Goal: Navigation & Orientation: Understand site structure

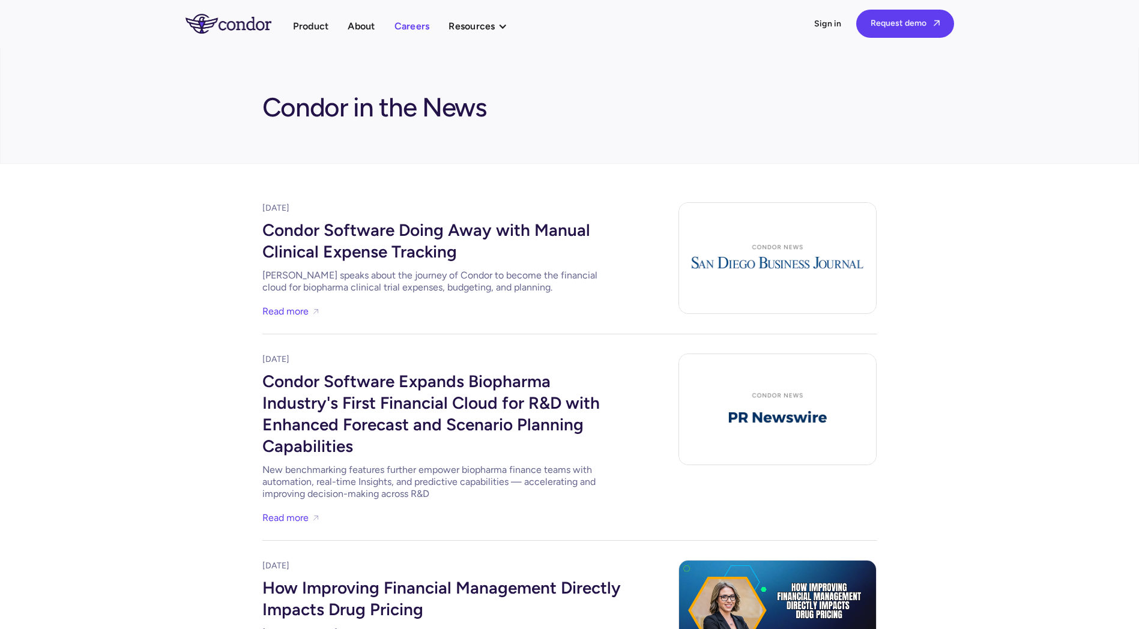
click at [414, 23] on link "Careers" at bounding box center [411, 26] width 35 height 16
click at [360, 20] on link "About" at bounding box center [361, 26] width 27 height 16
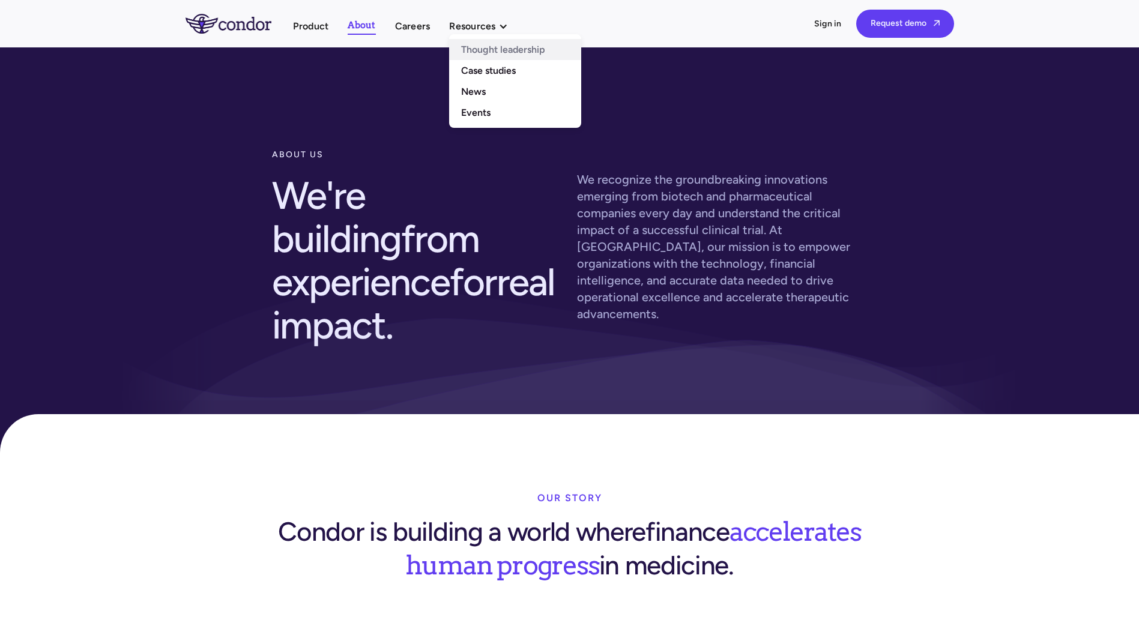
click at [466, 44] on link "Thought leadership" at bounding box center [515, 49] width 132 height 21
